Goal: Transaction & Acquisition: Purchase product/service

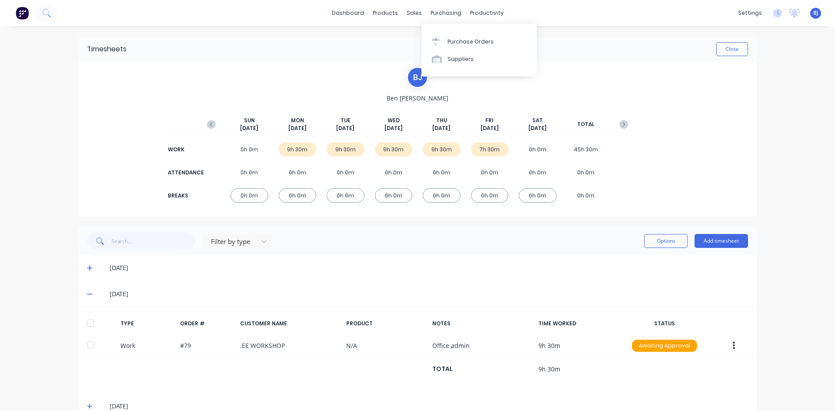
drag, startPoint x: 433, startPoint y: 14, endPoint x: 432, endPoint y: 23, distance: 8.7
click at [433, 17] on div "purchasing" at bounding box center [446, 13] width 40 height 13
click at [432, 41] on link "Purchase Orders" at bounding box center [479, 41] width 115 height 17
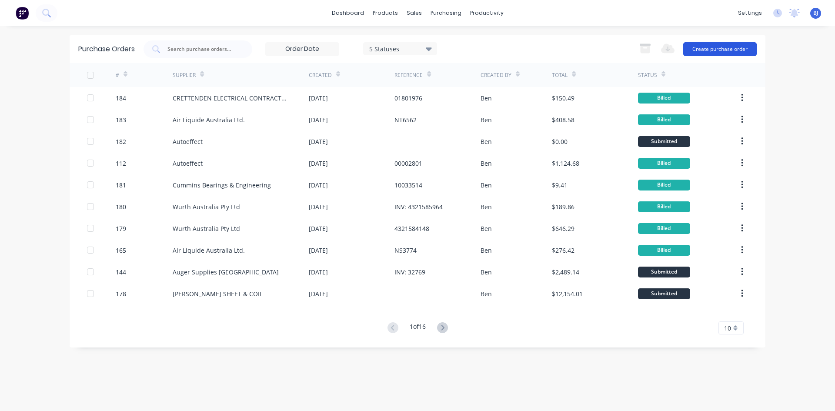
click at [709, 50] on button "Create purchase order" at bounding box center [721, 49] width 74 height 14
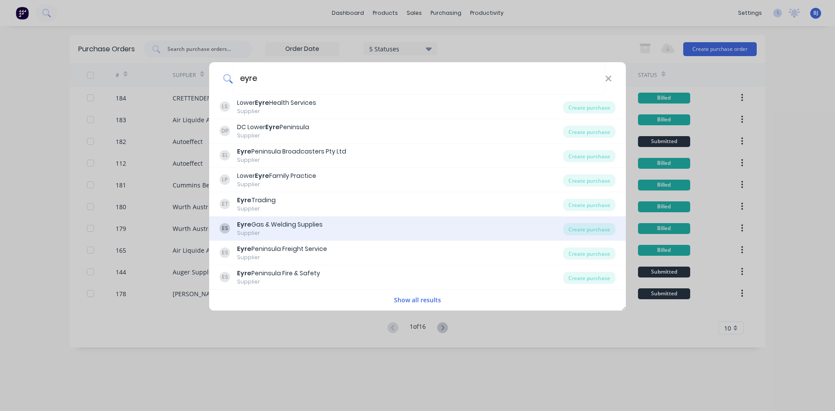
type input "eyre"
click at [282, 225] on div "Eyre Gas & Welding Supplies" at bounding box center [280, 224] width 86 height 9
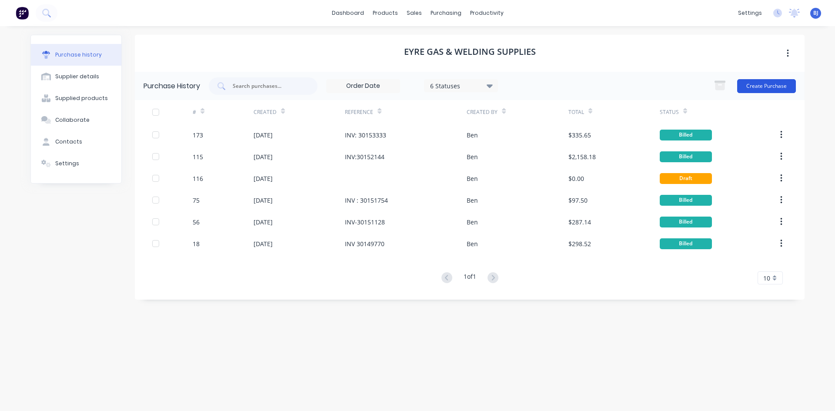
click at [764, 84] on button "Create Purchase" at bounding box center [767, 86] width 59 height 14
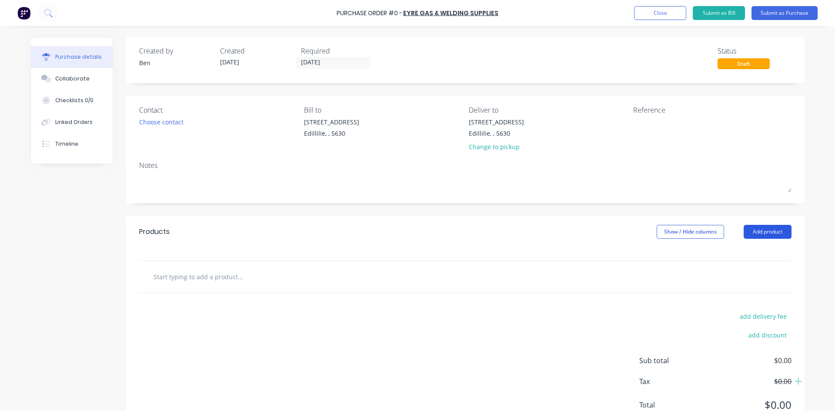
click at [761, 233] on button "Add product" at bounding box center [768, 232] width 48 height 14
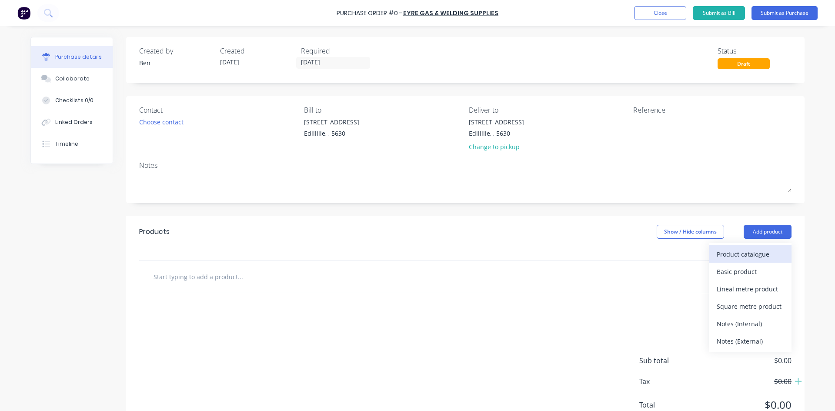
click at [736, 255] on div "Product catalogue" at bounding box center [750, 254] width 67 height 13
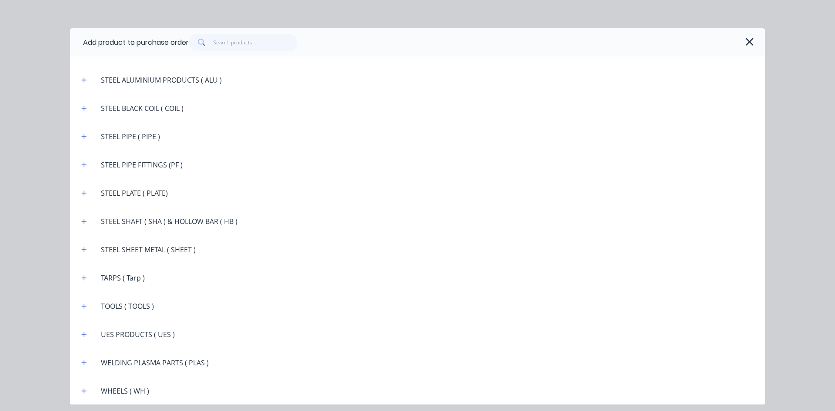
scroll to position [1547, 0]
click at [85, 362] on icon "button" at bounding box center [84, 362] width 5 height 5
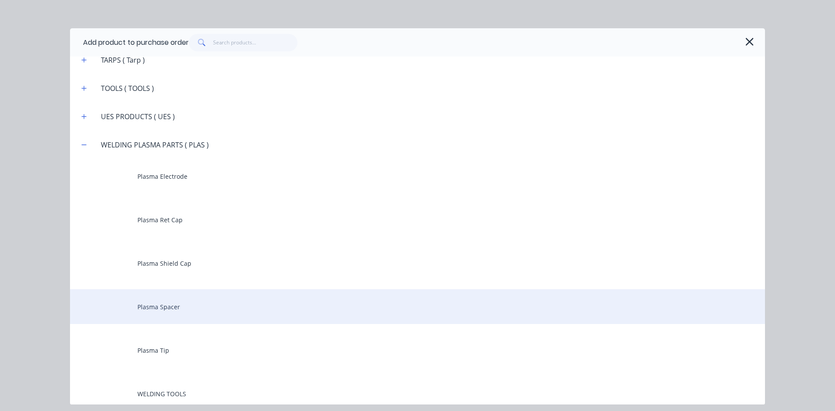
scroll to position [1808, 0]
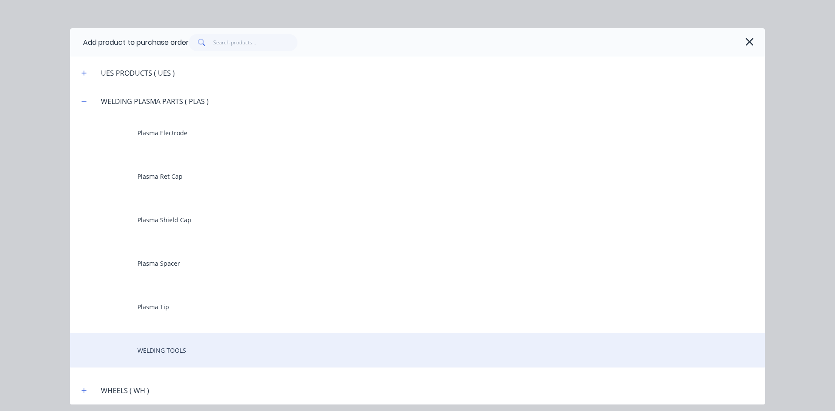
click at [152, 354] on div "WELDING TOOLS" at bounding box center [417, 350] width 695 height 35
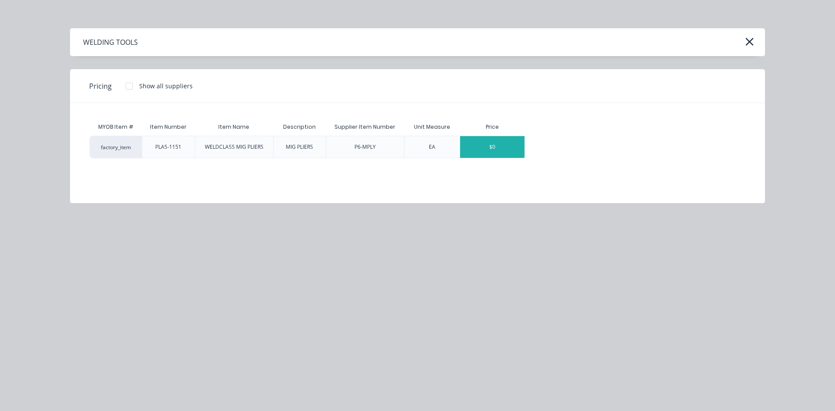
click at [507, 149] on div "$0" at bounding box center [492, 147] width 64 height 22
